Goal: Entertainment & Leisure: Consume media (video, audio)

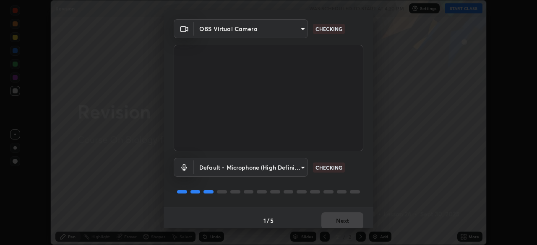
scroll to position [30, 0]
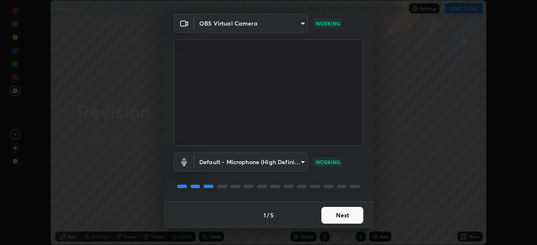
click at [331, 215] on button "Next" at bounding box center [342, 215] width 42 height 17
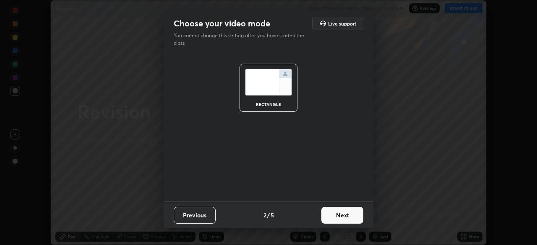
click at [334, 217] on button "Next" at bounding box center [342, 215] width 42 height 17
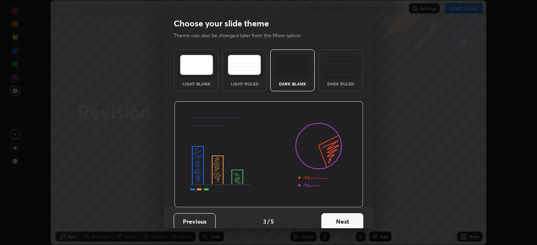
click at [335, 215] on button "Next" at bounding box center [342, 222] width 42 height 17
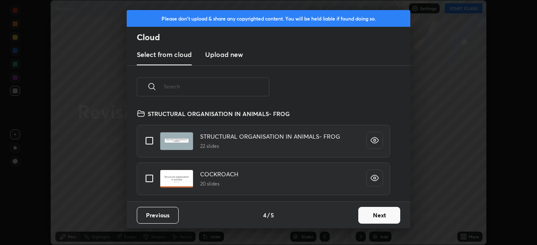
scroll to position [93, 269]
click at [376, 213] on button "Next" at bounding box center [379, 215] width 42 height 17
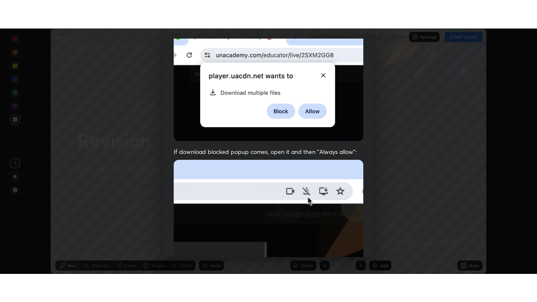
scroll to position [201, 0]
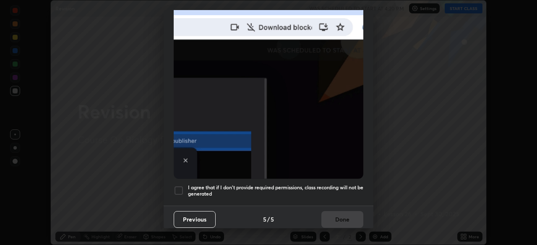
click at [352, 185] on h5 "I agree that if I don't provide required permissions, class recording will not …" at bounding box center [275, 191] width 175 height 13
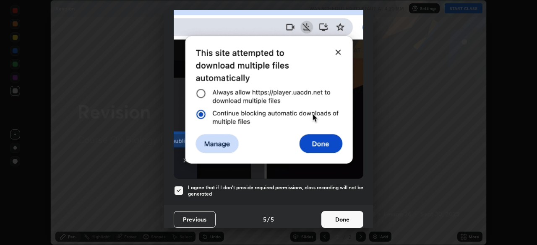
click at [346, 213] on button "Done" at bounding box center [342, 219] width 42 height 17
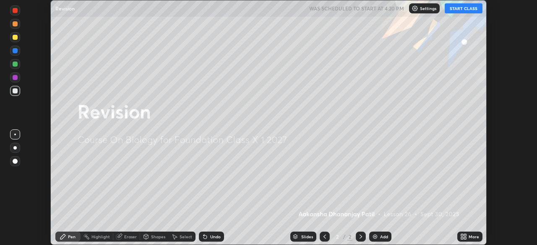
click at [465, 235] on icon at bounding box center [465, 236] width 2 height 2
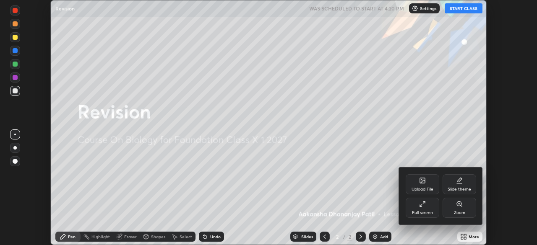
click at [425, 211] on div "Full screen" at bounding box center [422, 213] width 21 height 4
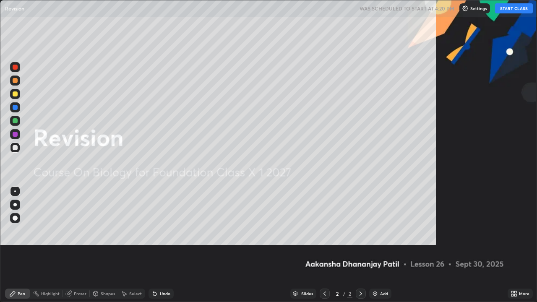
scroll to position [302, 537]
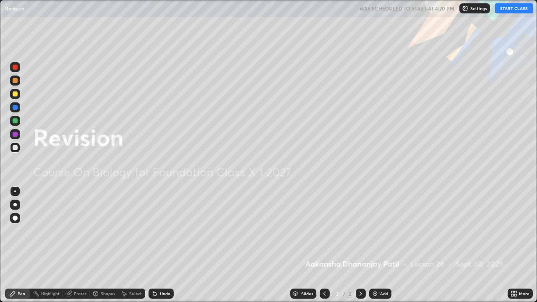
click at [504, 11] on button "START CLASS" at bounding box center [514, 8] width 38 height 10
